Goal: Transaction & Acquisition: Download file/media

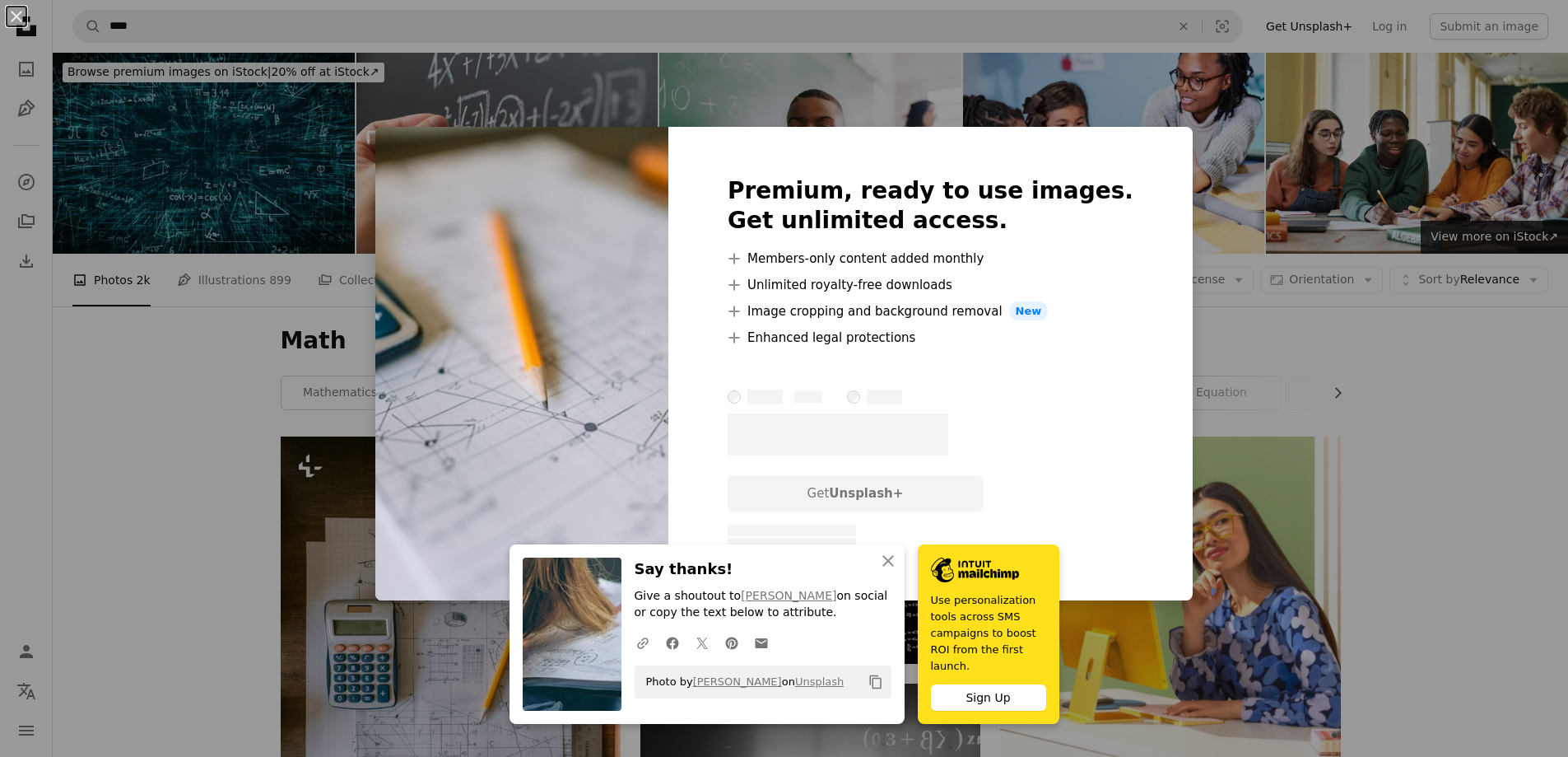
scroll to position [1647, 0]
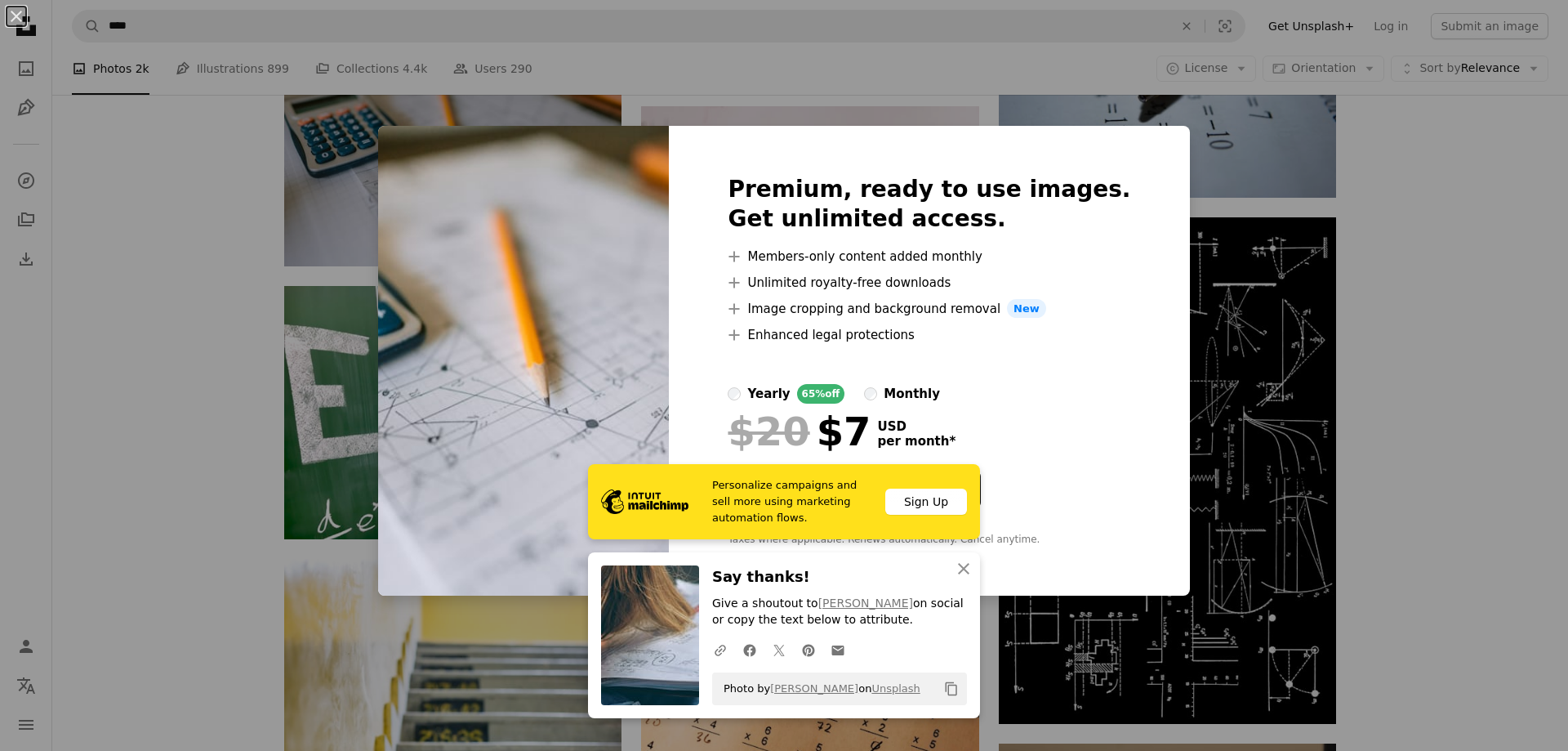
click at [688, 57] on div "An X shape Personalize campaigns and sell more using marketing automation flows…" at bounding box center [784, 376] width 1568 height 751
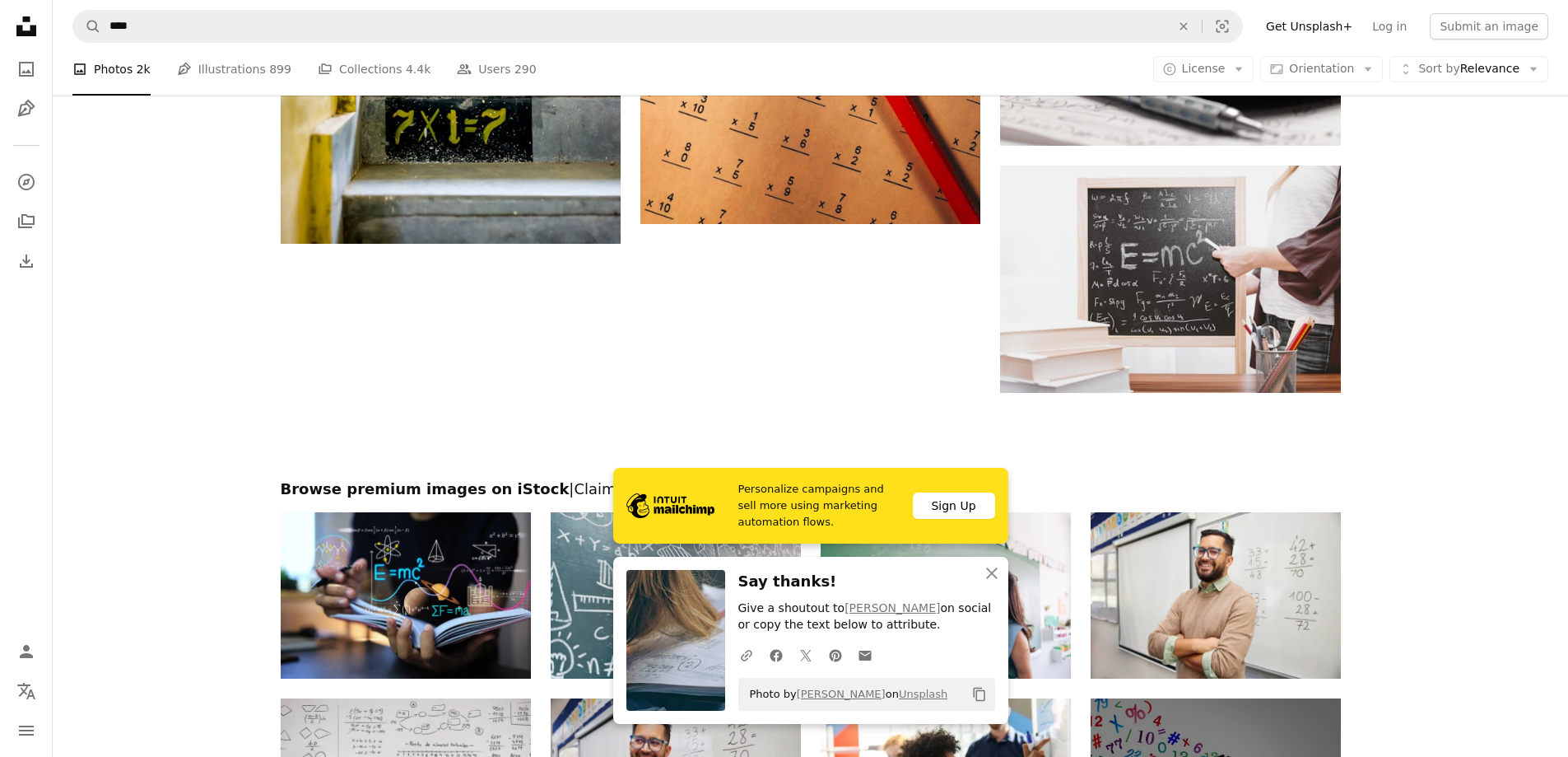
scroll to position [2800, 0]
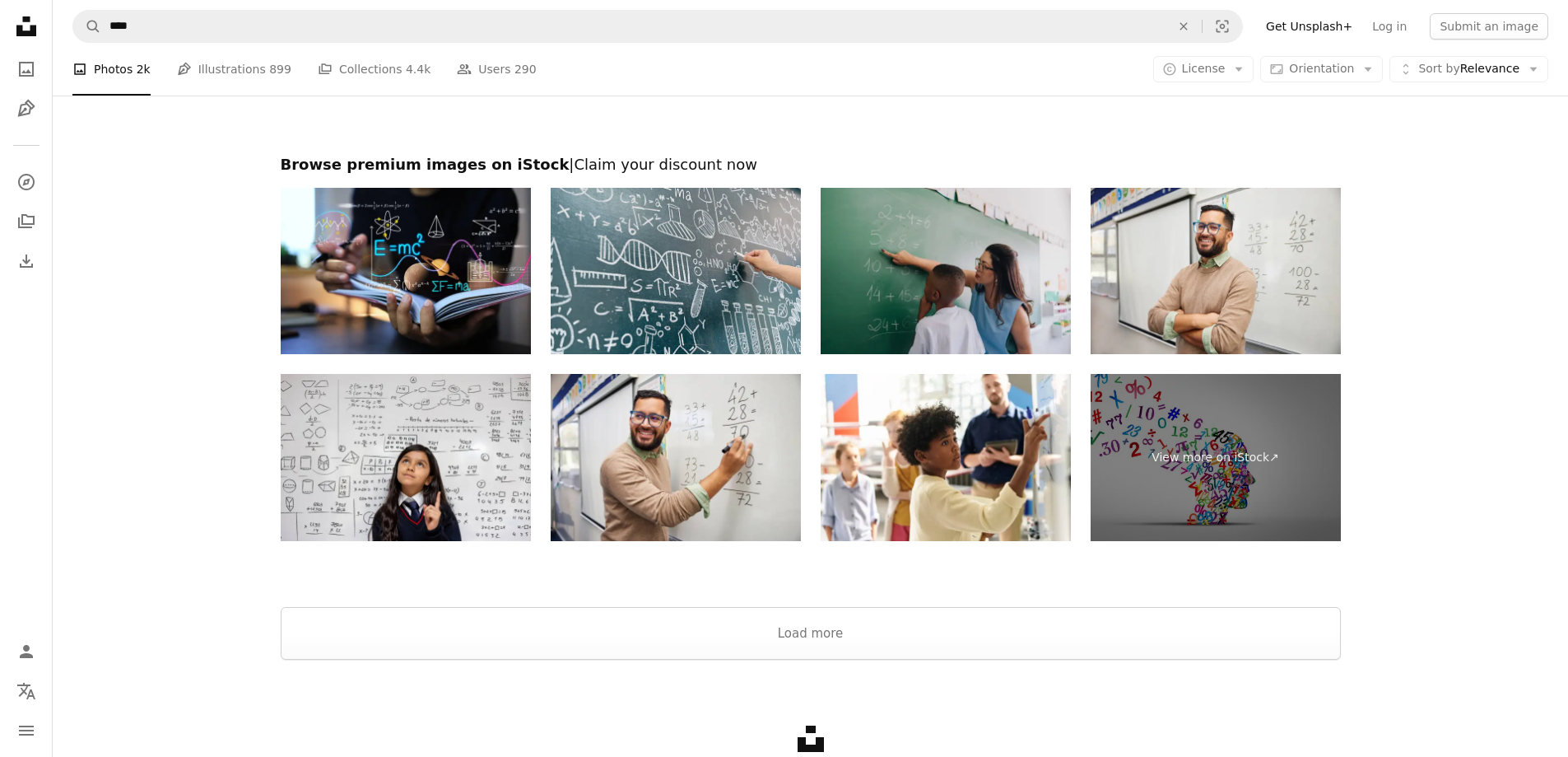
click at [1040, 334] on img at bounding box center [945, 271] width 250 height 167
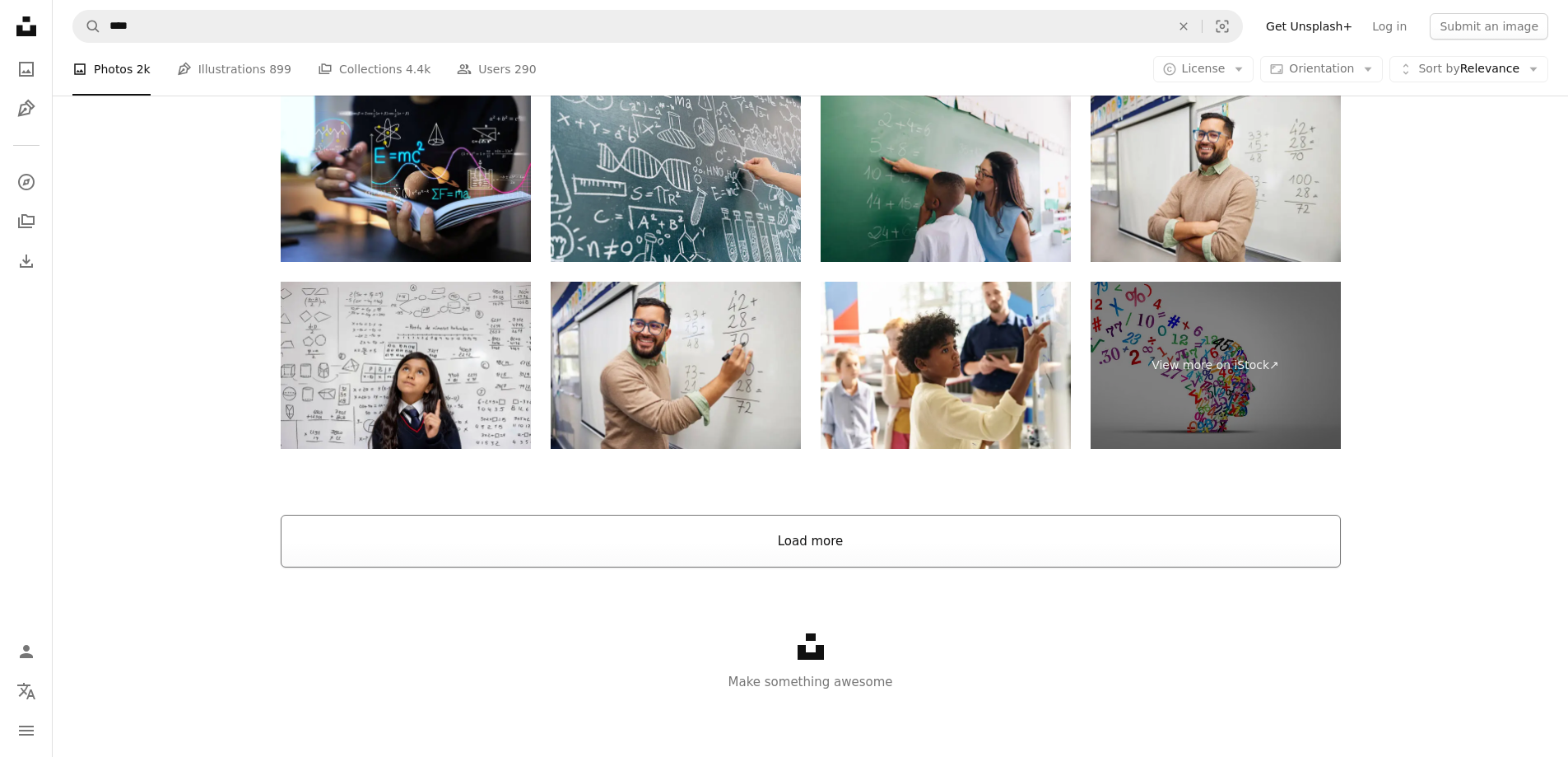
click at [820, 532] on button "Load more" at bounding box center [811, 541] width 1061 height 53
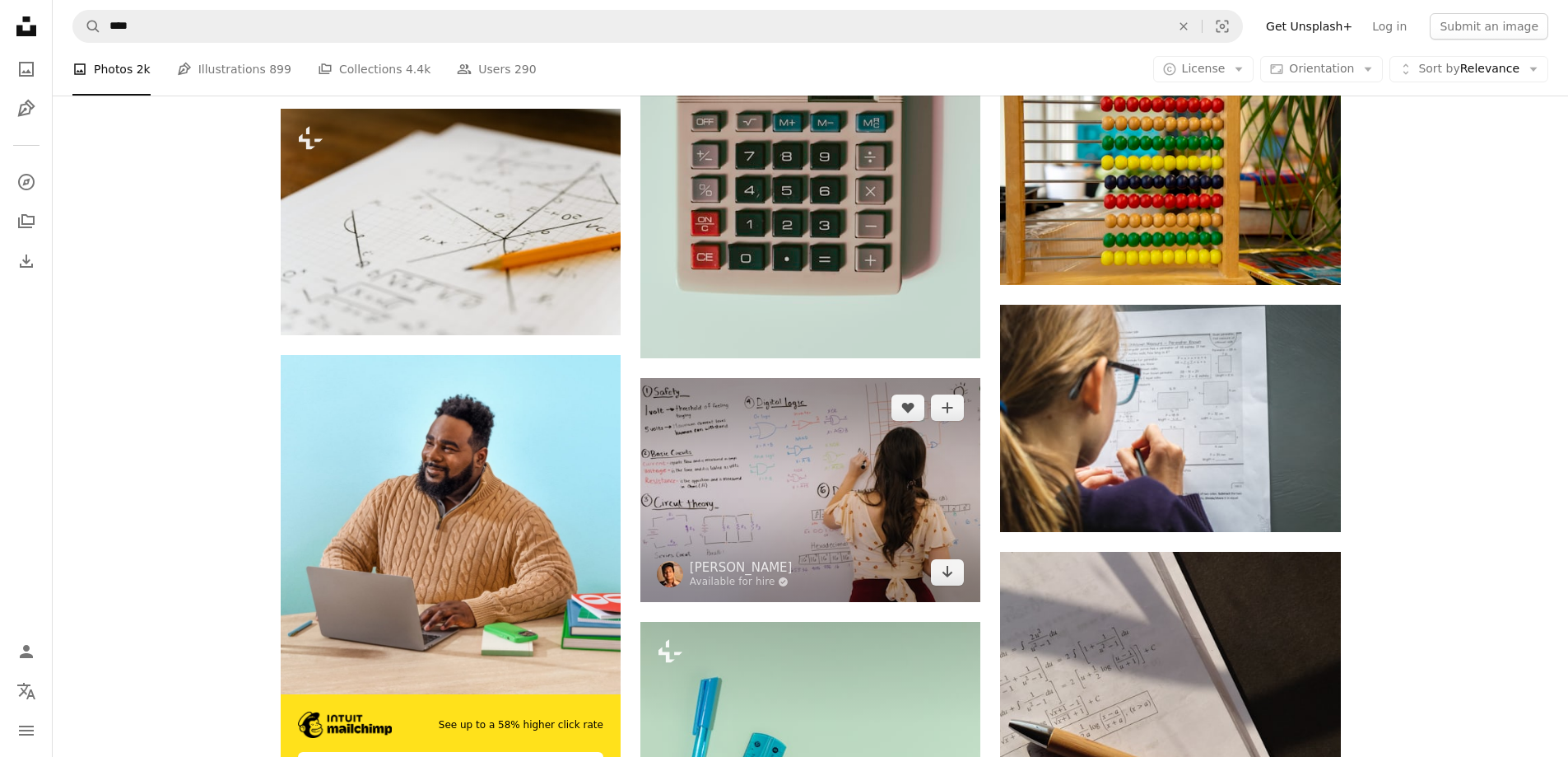
scroll to position [4127, 0]
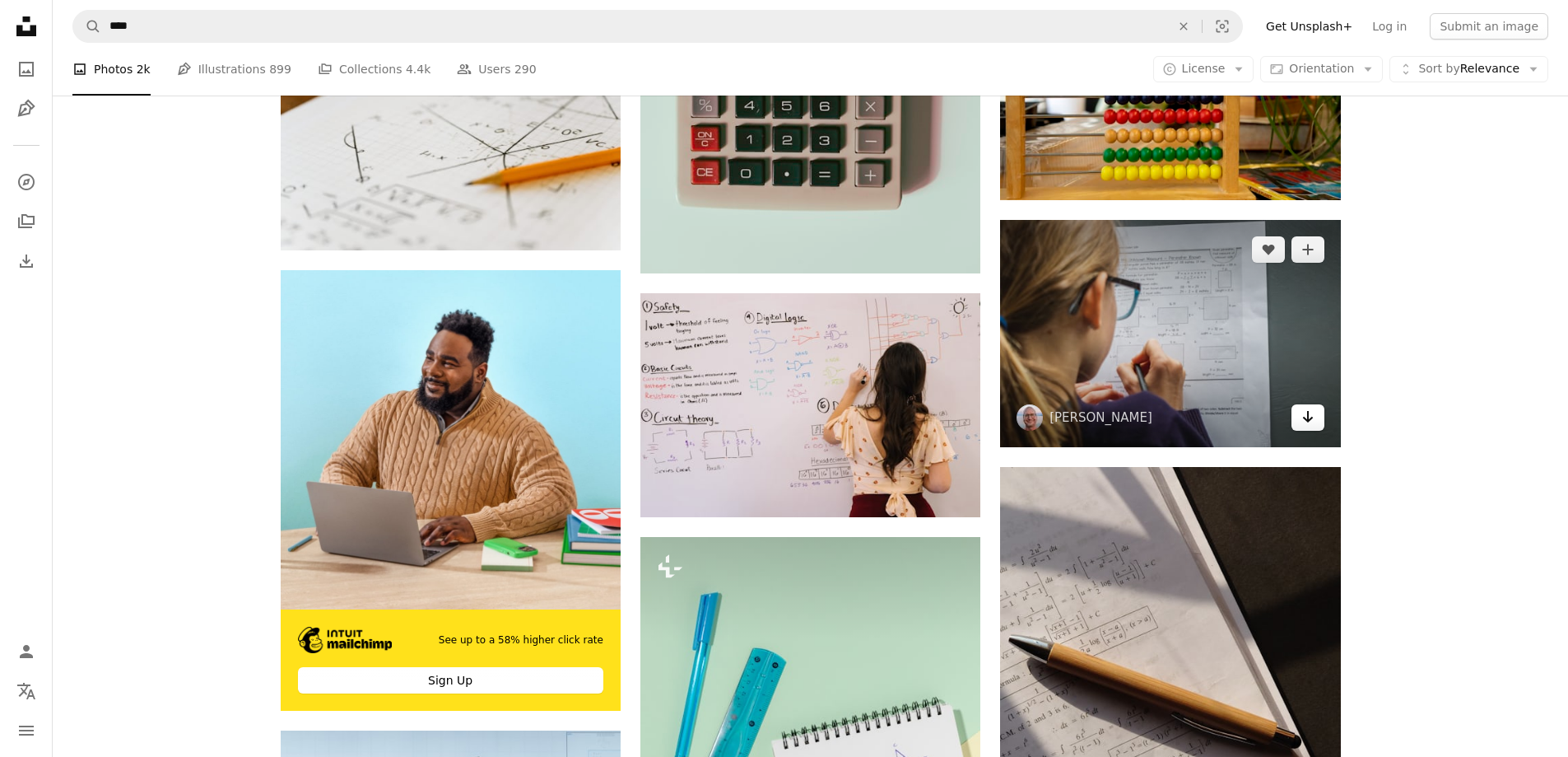
click at [1313, 416] on icon "Arrow pointing down" at bounding box center [1308, 416] width 14 height 20
